Goal: Task Accomplishment & Management: Manage account settings

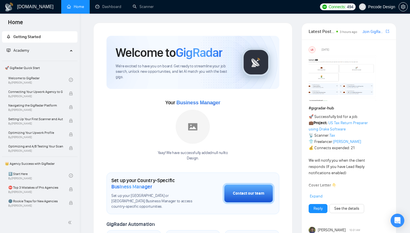
click at [367, 10] on span "Pecode Design" at bounding box center [376, 7] width 43 height 18
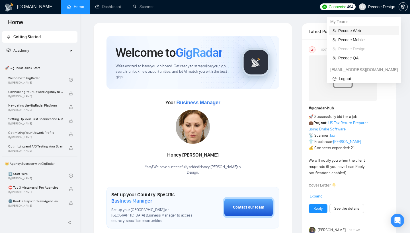
click at [358, 31] on span "Pecode Web" at bounding box center [366, 31] width 57 height 6
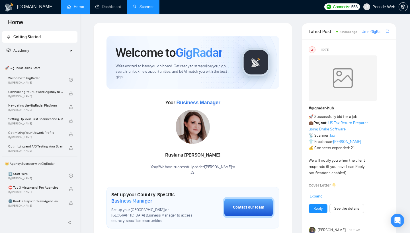
click at [139, 8] on link "Scanner" at bounding box center [143, 6] width 21 height 5
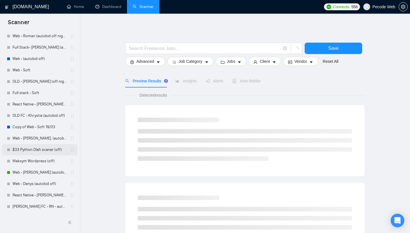
scroll to position [5, 0]
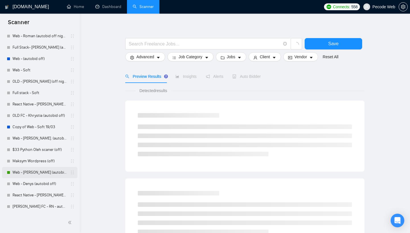
click at [42, 174] on link "Web - [PERSON_NAME] (autobid on)" at bounding box center [40, 172] width 54 height 11
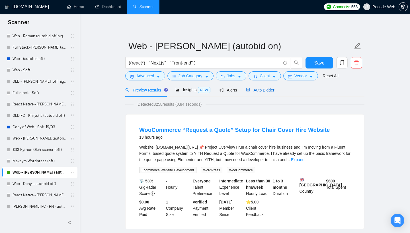
click at [263, 90] on span "Auto Bidder" at bounding box center [260, 90] width 28 height 5
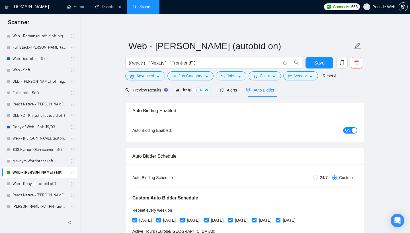
radio input "false"
radio input "true"
checkbox input "true"
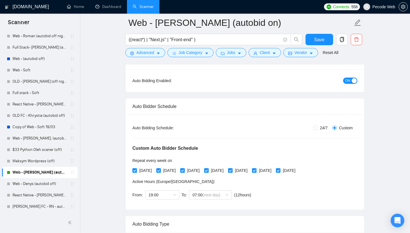
scroll to position [56, 0]
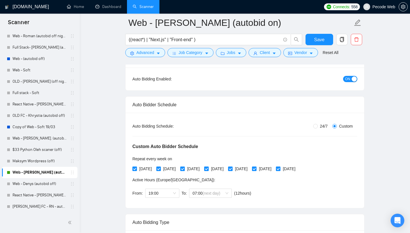
click at [352, 77] on div "button" at bounding box center [353, 79] width 5 height 5
click at [323, 39] on span "Save" at bounding box center [319, 39] width 10 height 7
